Goal: Information Seeking & Learning: Find specific page/section

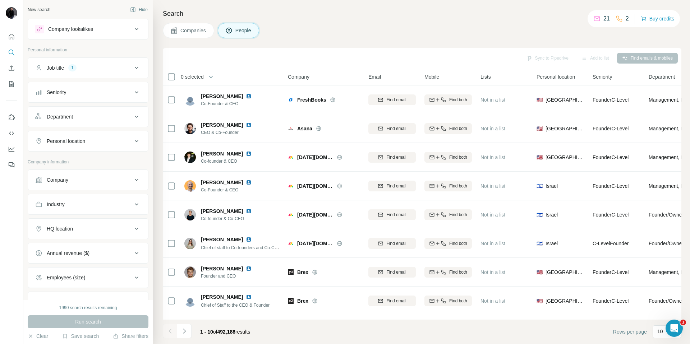
click at [198, 28] on span "Companies" at bounding box center [193, 30] width 26 height 7
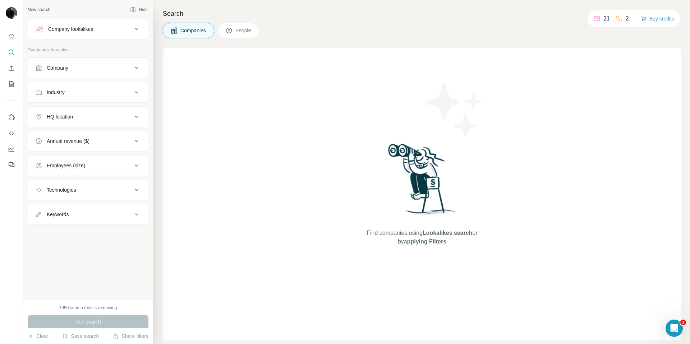
click at [53, 113] on div "HQ location" at bounding box center [60, 116] width 26 height 7
click at [49, 134] on input "text" at bounding box center [88, 134] width 106 height 13
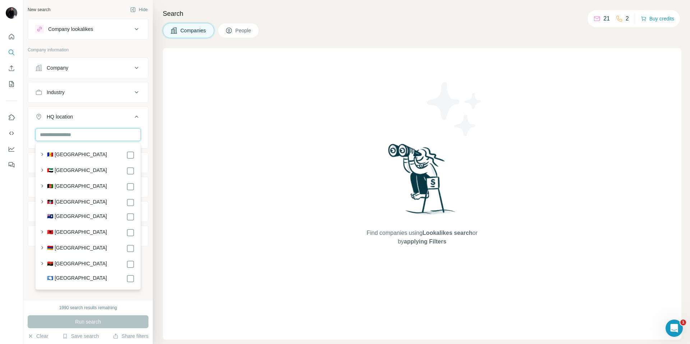
type input "*"
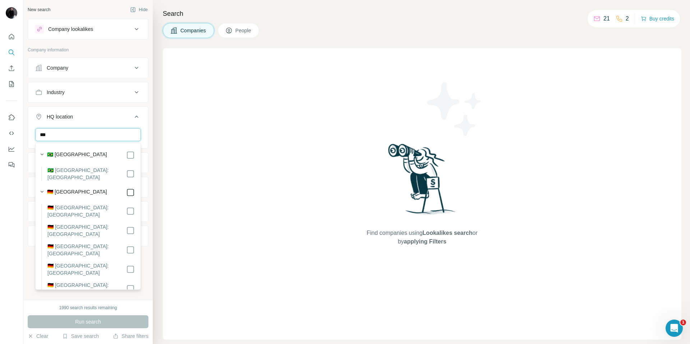
type input "***"
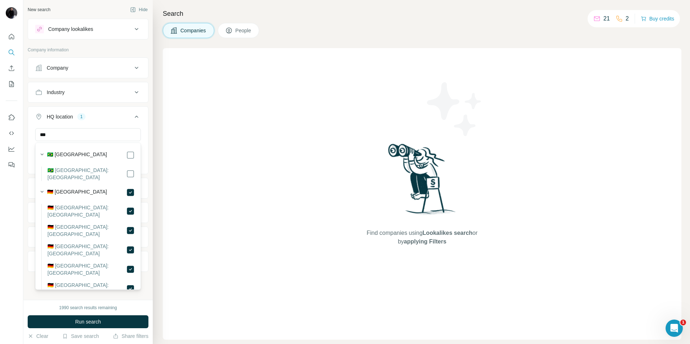
drag, startPoint x: 32, startPoint y: 282, endPoint x: 31, endPoint y: 270, distance: 11.9
click at [32, 282] on div "New search Hide Company lookalikes Company information Company Industry HQ loca…" at bounding box center [87, 150] width 129 height 300
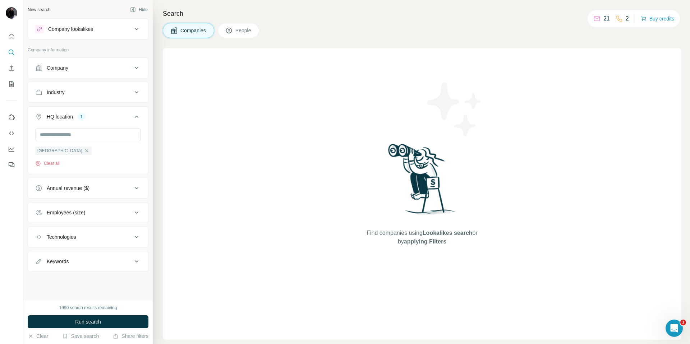
click at [82, 264] on div "Keywords" at bounding box center [83, 261] width 97 height 7
click at [41, 279] on input "text" at bounding box center [80, 279] width 91 height 13
type input "**********"
click at [138, 279] on icon "button" at bounding box center [135, 279] width 7 height 7
click at [87, 319] on span "Run search" at bounding box center [88, 321] width 26 height 7
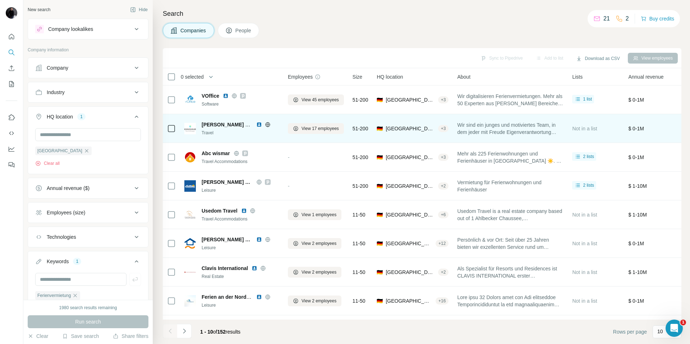
scroll to position [0, 6]
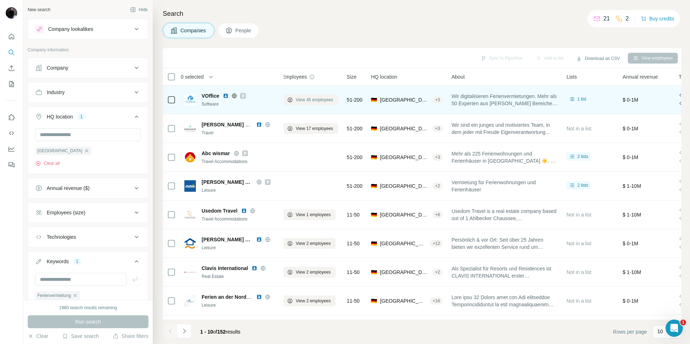
click at [303, 101] on span "View 45 employees" at bounding box center [314, 100] width 37 height 6
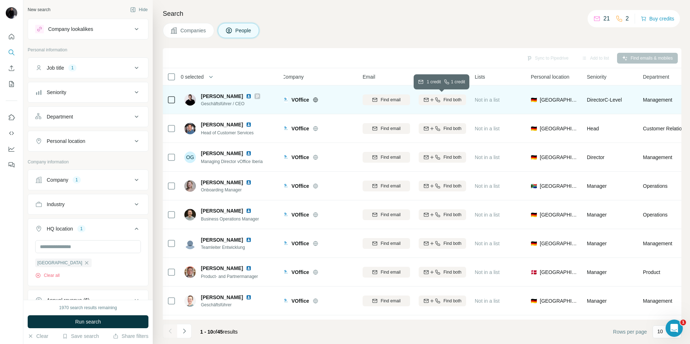
click at [453, 101] on span "Find both" at bounding box center [453, 100] width 18 height 6
